Goal: Task Accomplishment & Management: Use online tool/utility

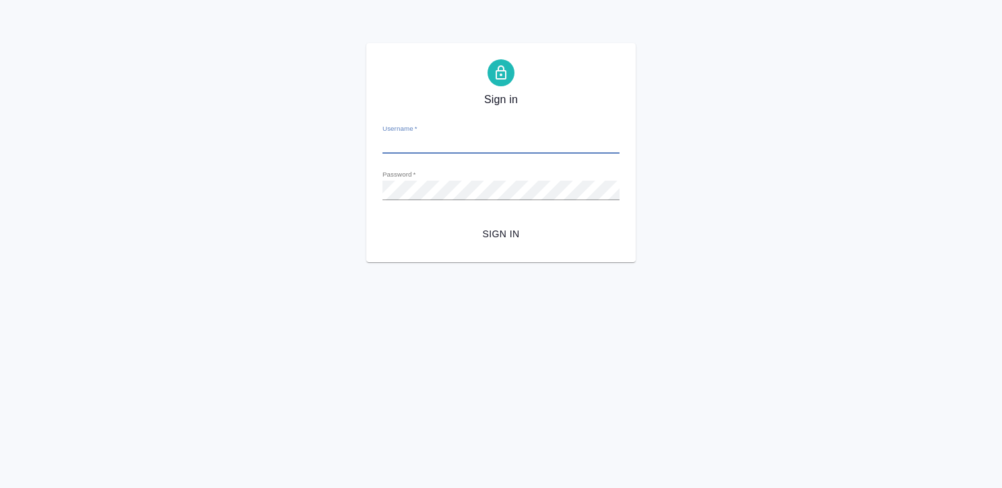
type input "[EMAIL_ADDRESS][DOMAIN_NAME]"
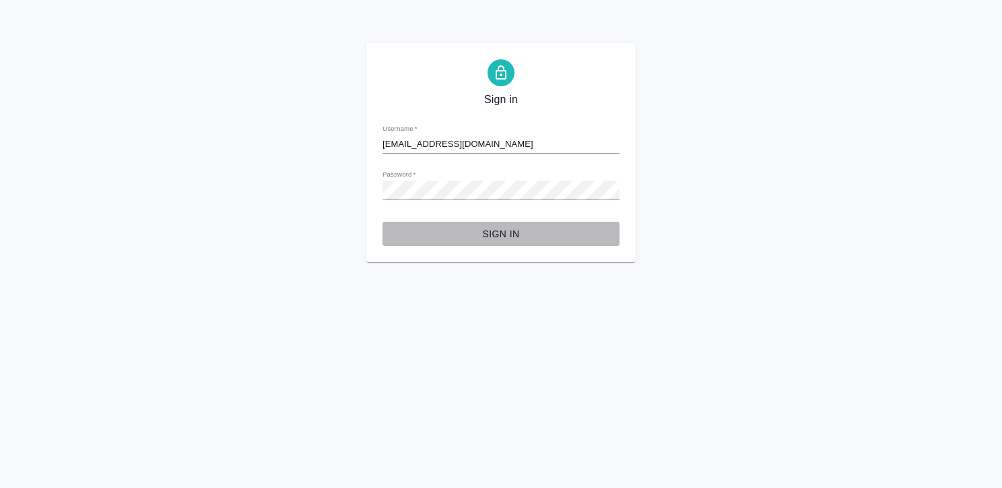
click at [513, 232] on span "Sign in" at bounding box center [501, 234] width 216 height 17
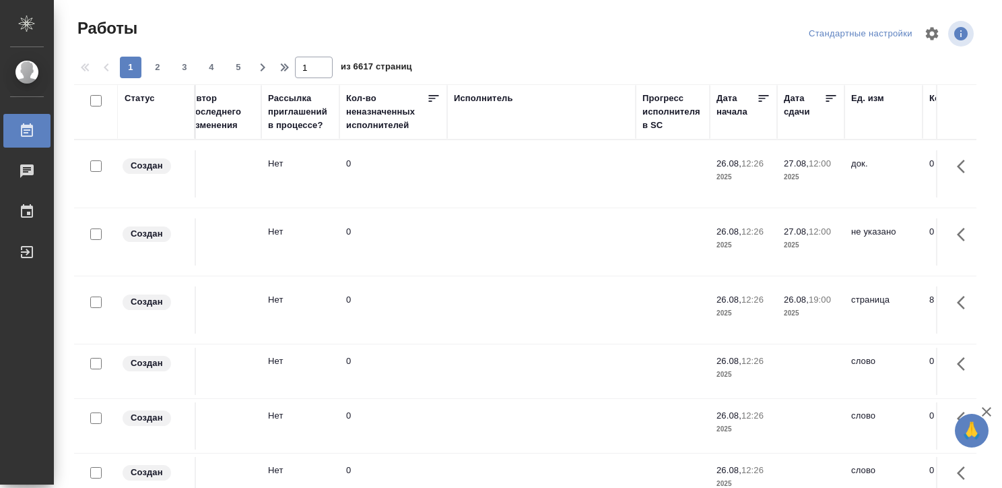
scroll to position [0, 702]
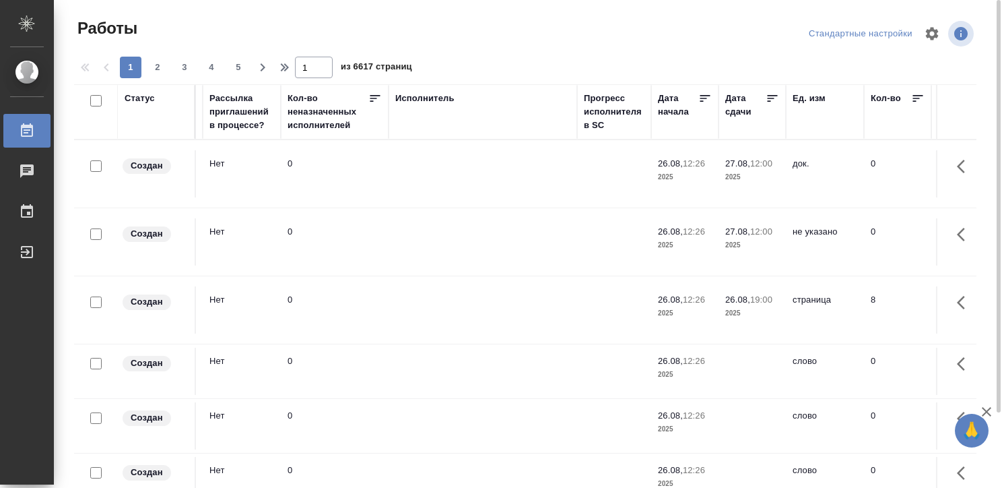
click at [435, 94] on div "Исполнитель" at bounding box center [424, 98] width 59 height 13
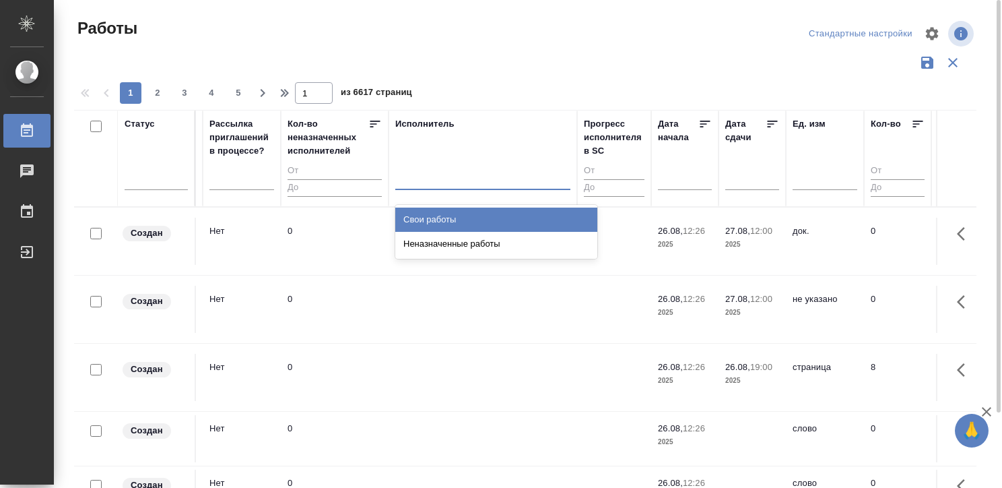
click at [422, 181] on div at bounding box center [482, 176] width 175 height 20
click at [444, 216] on div "Свои работы" at bounding box center [496, 219] width 202 height 24
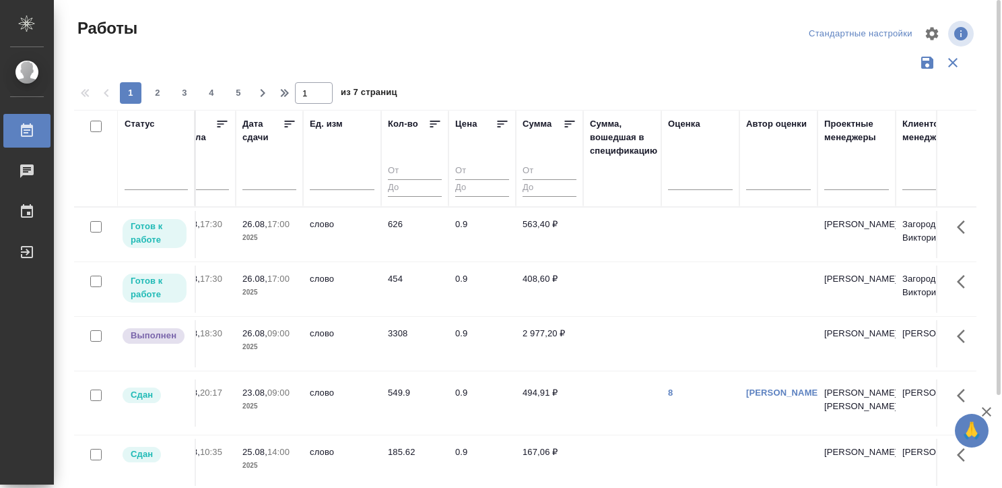
scroll to position [0, 1214]
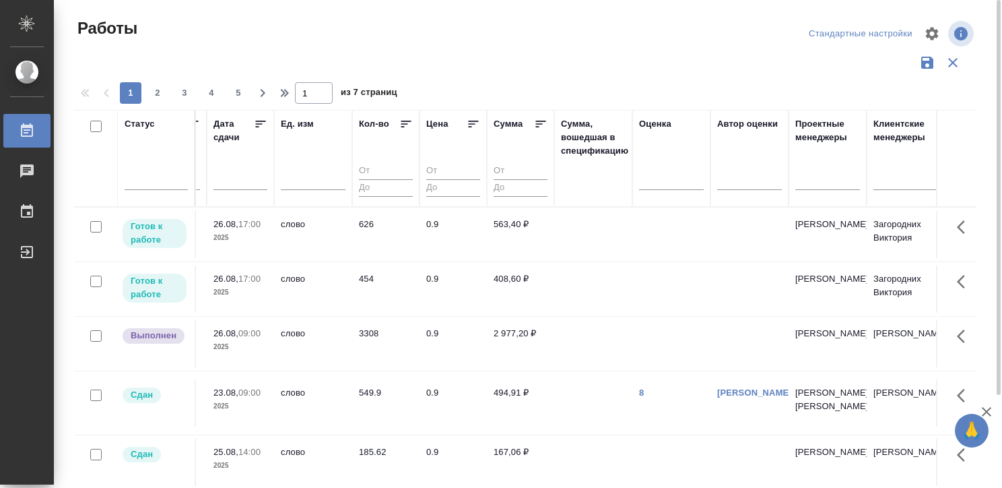
click at [595, 327] on td at bounding box center [593, 343] width 78 height 47
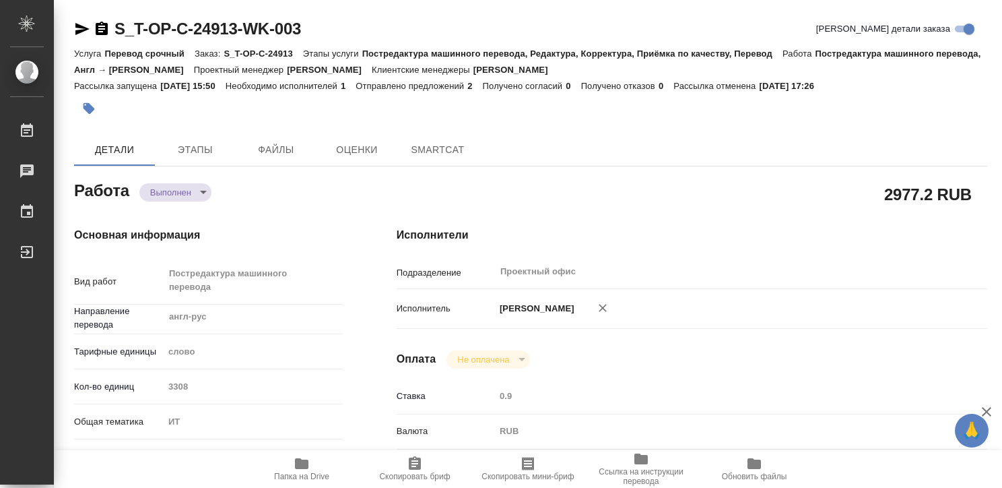
type textarea "x"
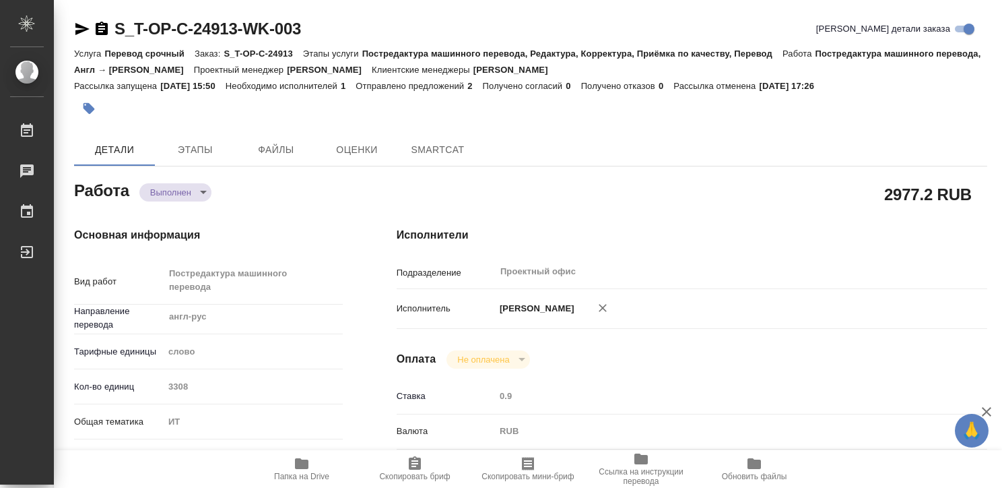
type textarea "x"
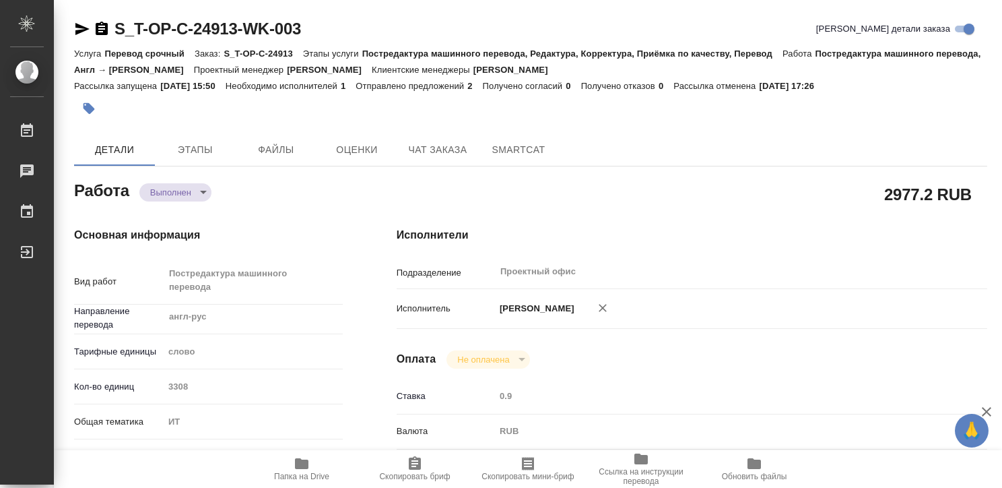
type textarea "x"
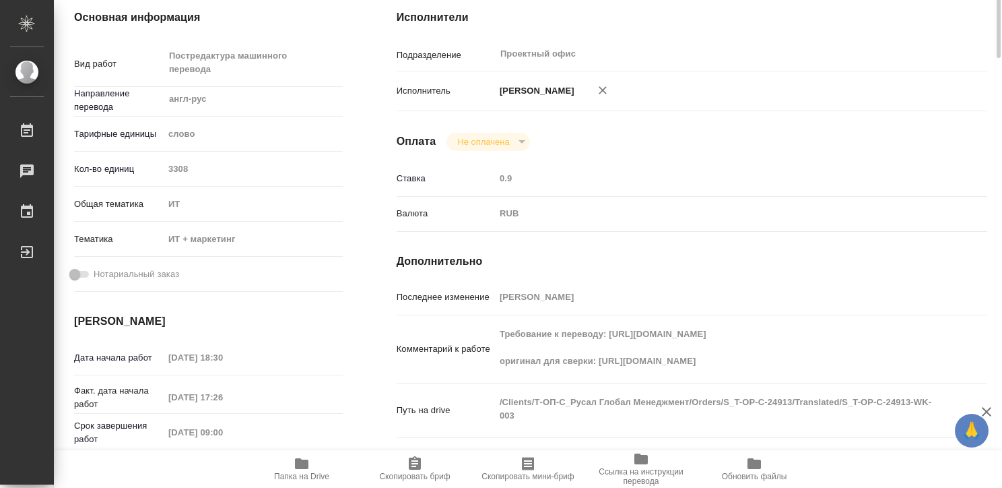
type textarea "x"
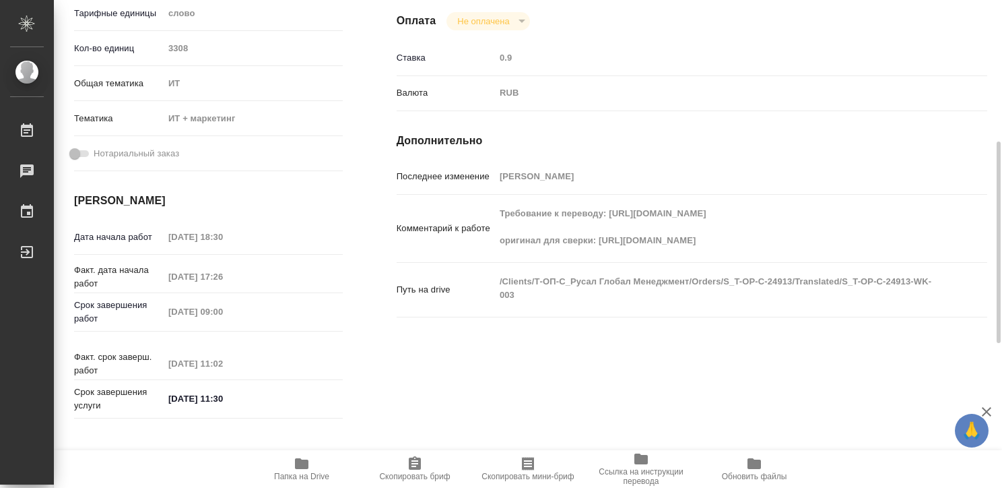
scroll to position [339, 0]
type textarea "x"
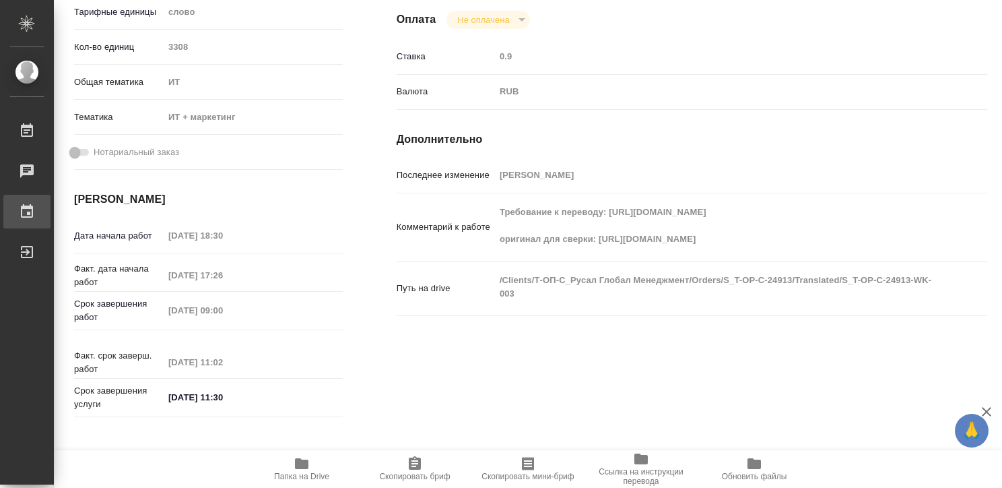
type textarea "x"
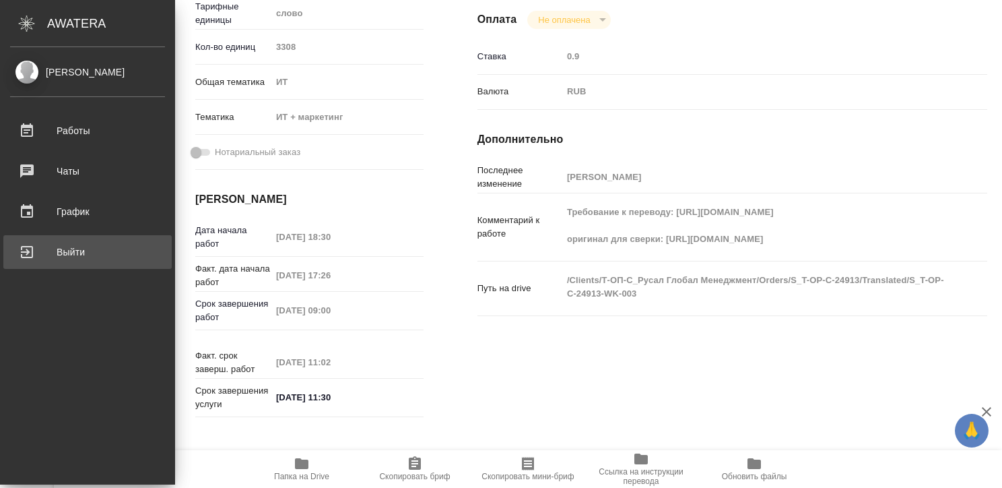
type textarea "x"
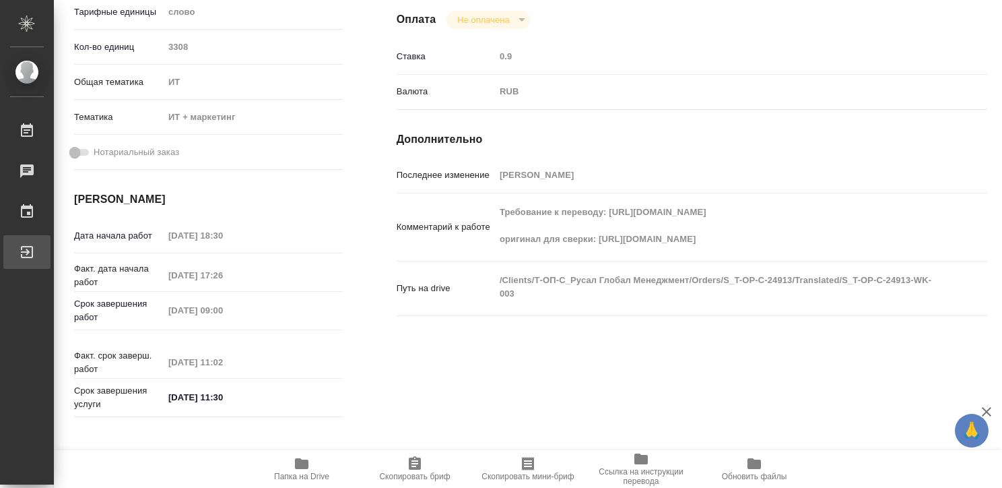
click at [15, 240] on link "Выйти" at bounding box center [26, 252] width 47 height 34
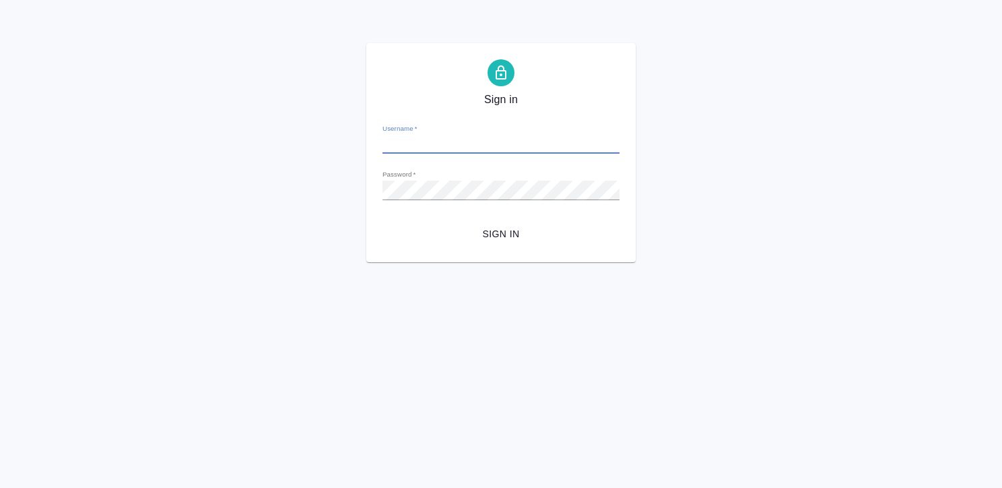
type input "[EMAIL_ADDRESS][DOMAIN_NAME]"
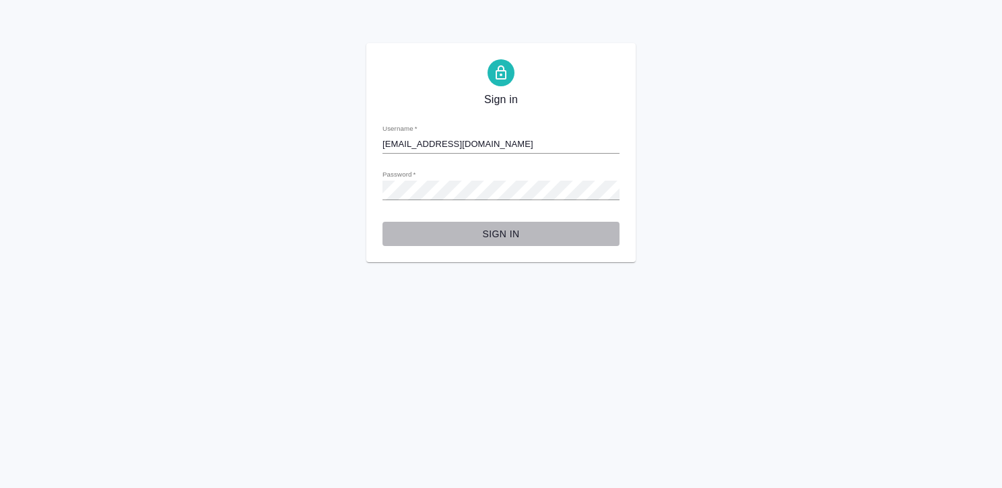
click at [484, 229] on span "Sign in" at bounding box center [501, 234] width 216 height 17
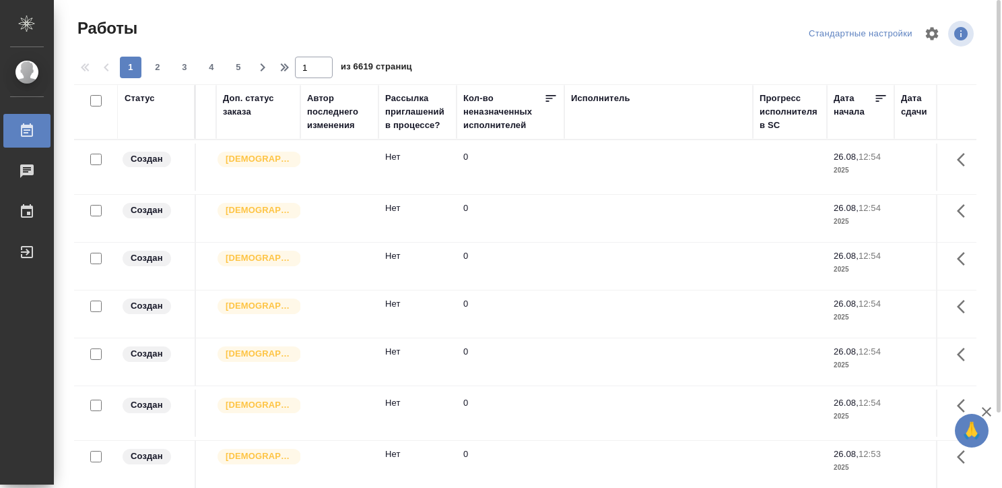
scroll to position [0, 528]
click at [583, 96] on div "Исполнитель" at bounding box center [599, 98] width 59 height 13
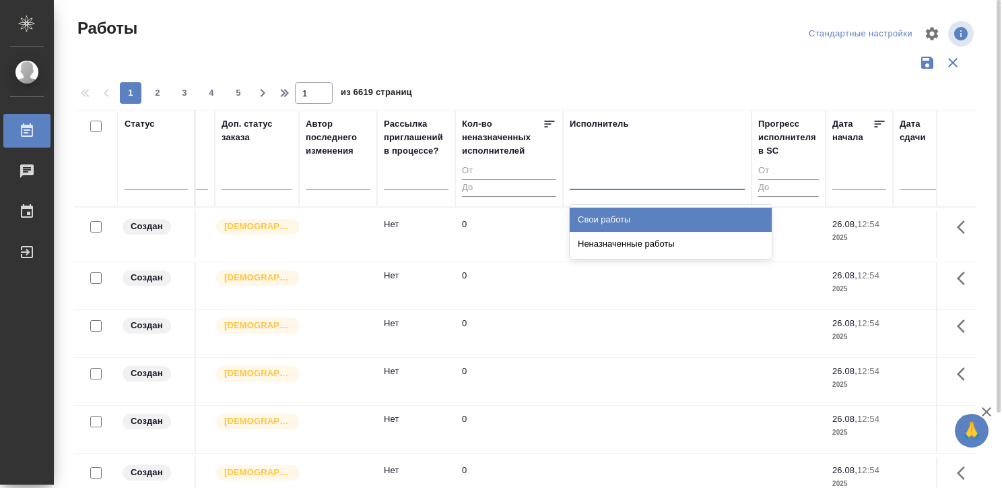
click at [595, 172] on div at bounding box center [657, 176] width 175 height 20
click at [595, 213] on div "Свои работы" at bounding box center [671, 219] width 202 height 24
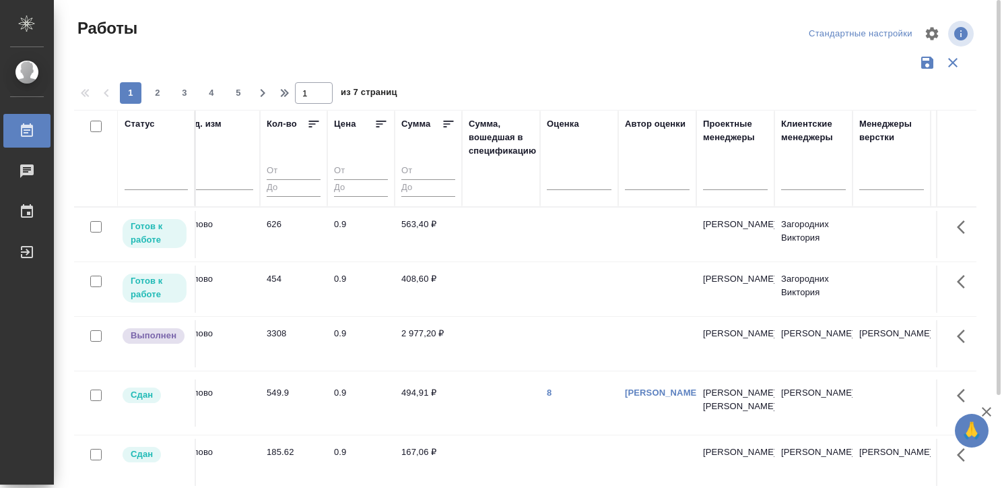
scroll to position [0, 1309]
click at [578, 227] on td at bounding box center [577, 234] width 78 height 47
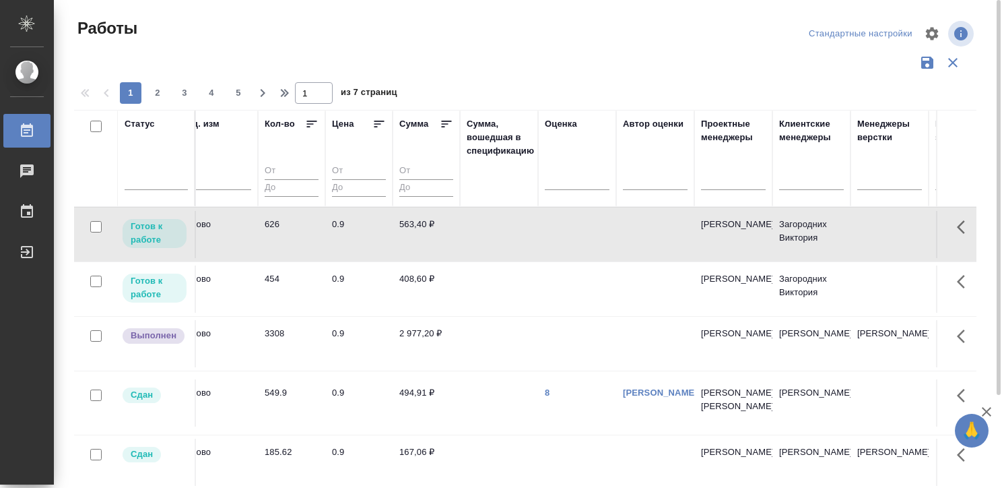
click at [578, 227] on td at bounding box center [577, 234] width 78 height 47
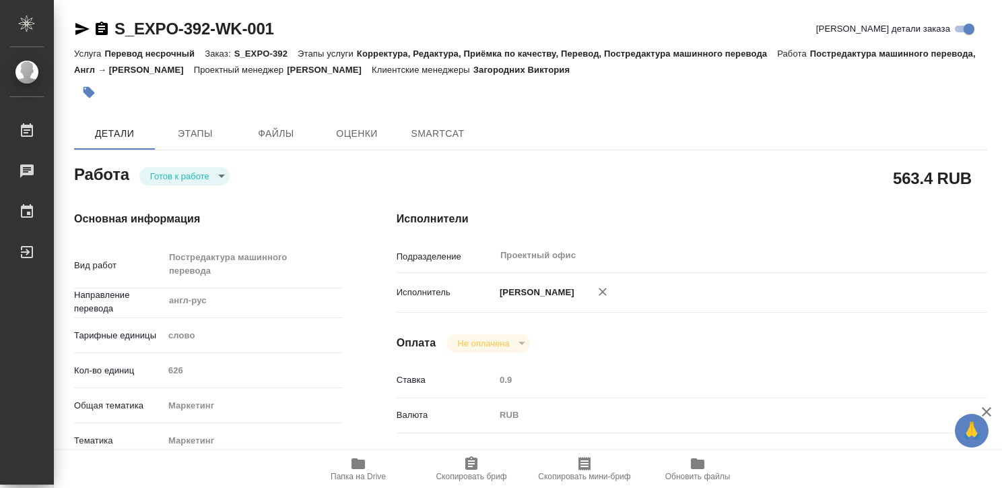
type textarea "x"
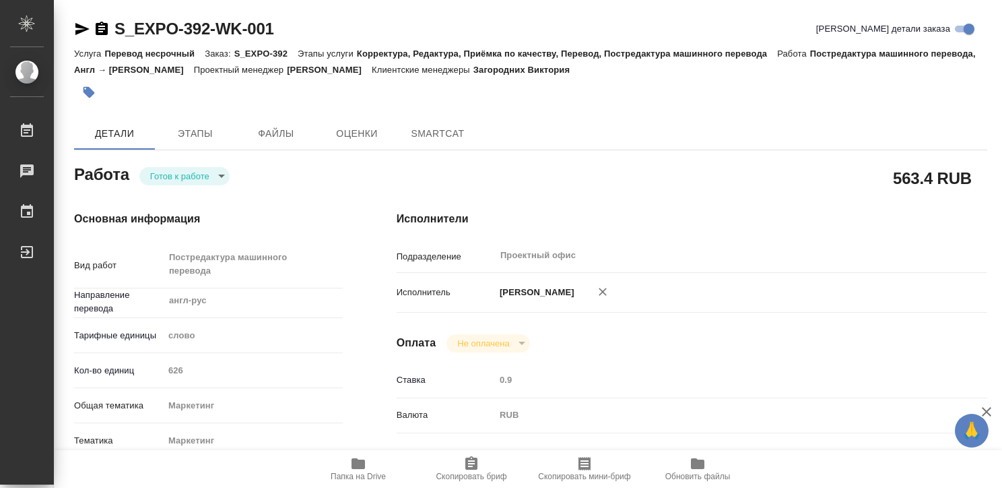
type textarea "x"
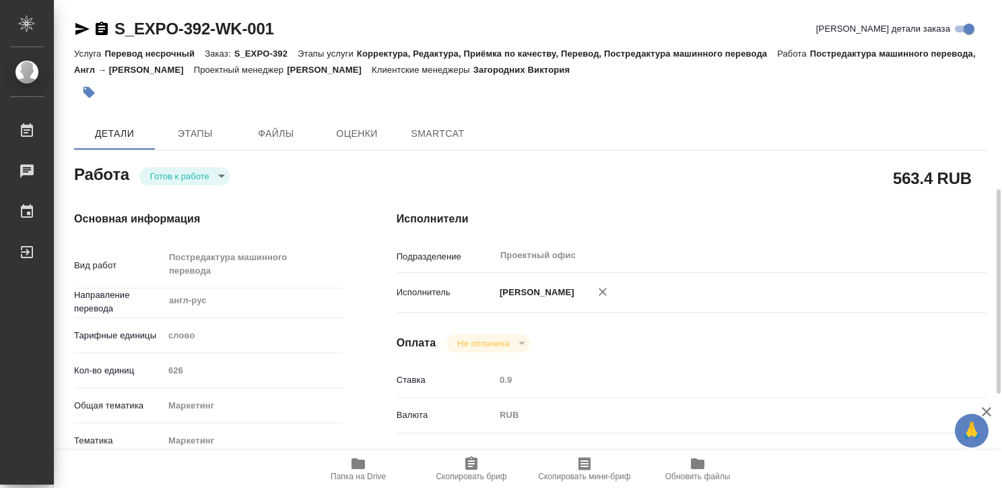
type textarea "x"
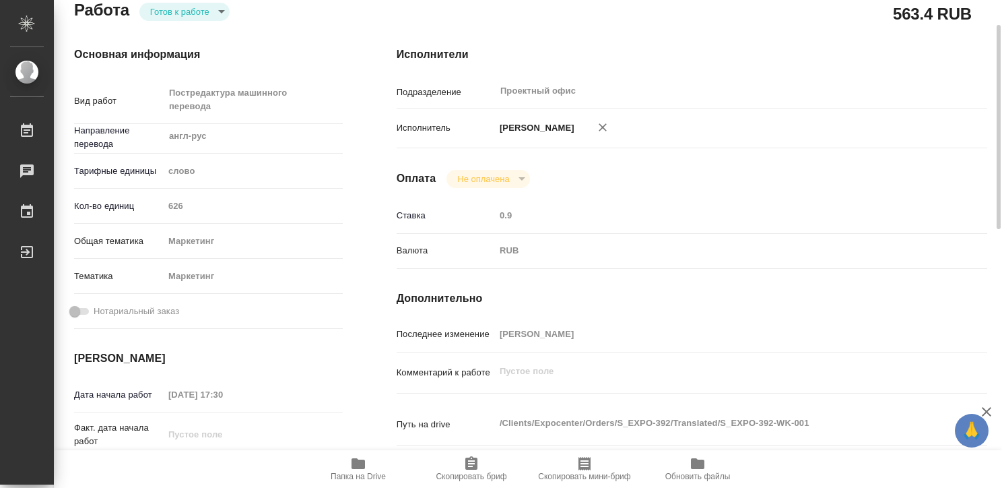
type textarea "x"
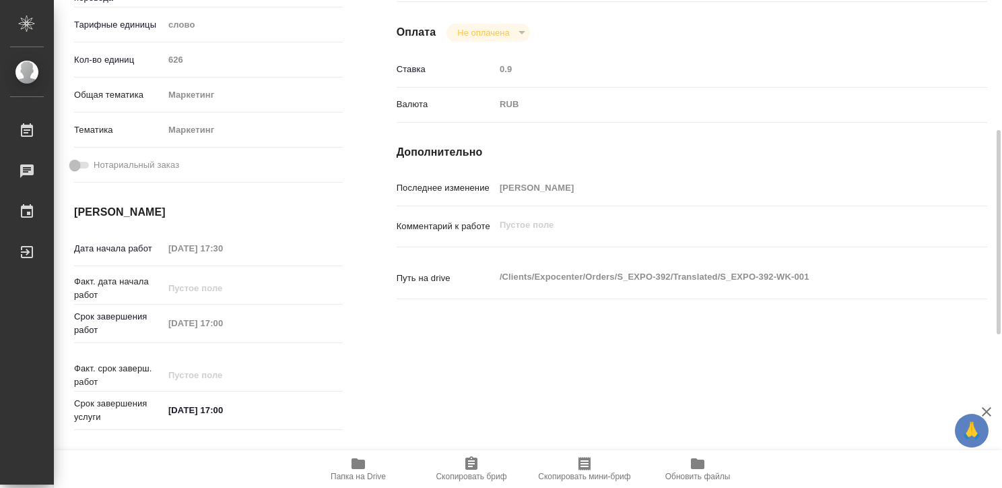
scroll to position [675, 0]
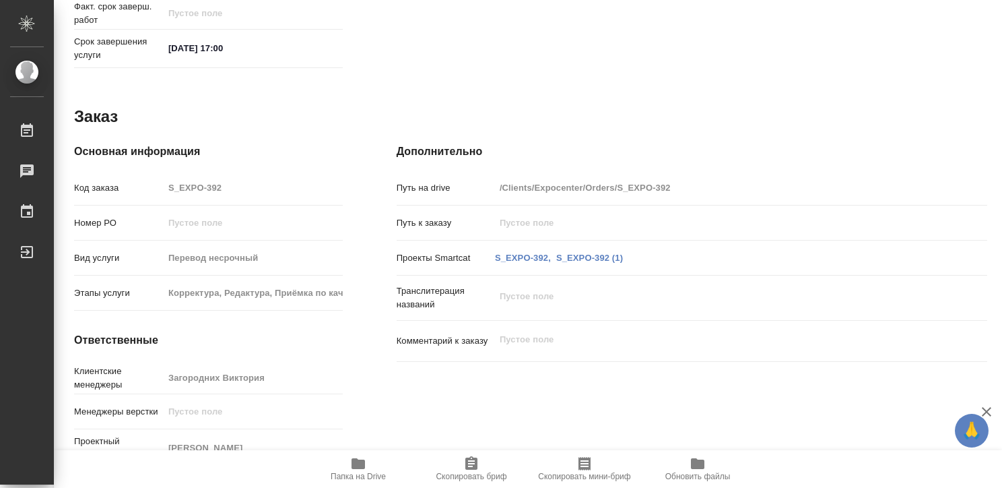
type textarea "x"
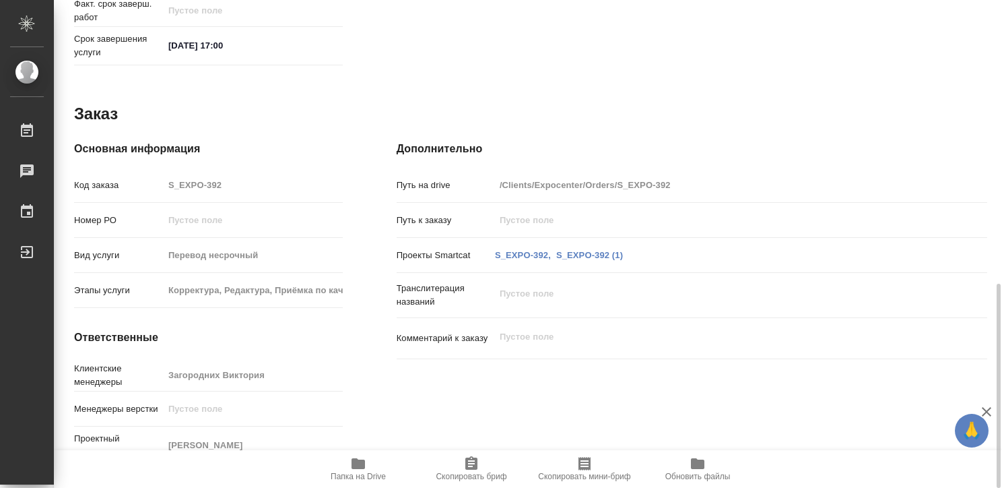
type textarea "x"
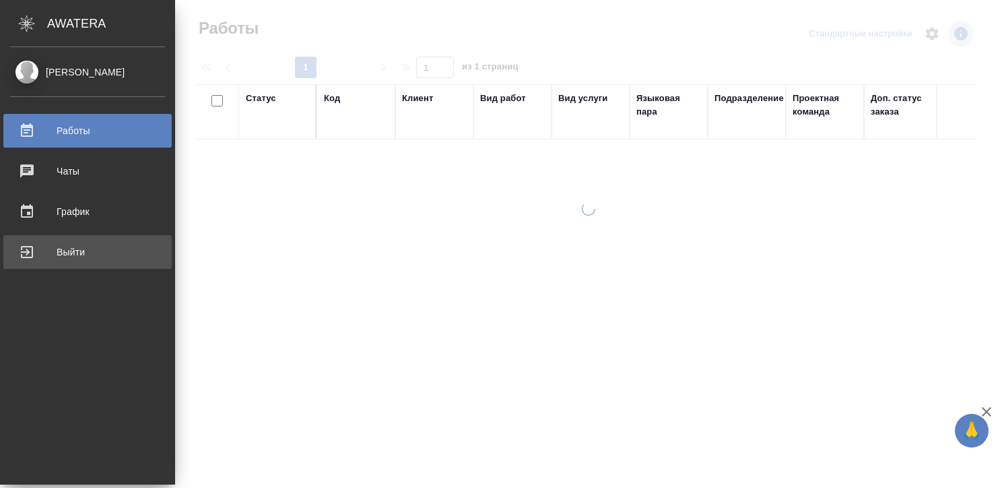
click at [25, 248] on div "Выйти" at bounding box center [87, 252] width 155 height 20
